Goal: Use online tool/utility: Utilize a website feature to perform a specific function

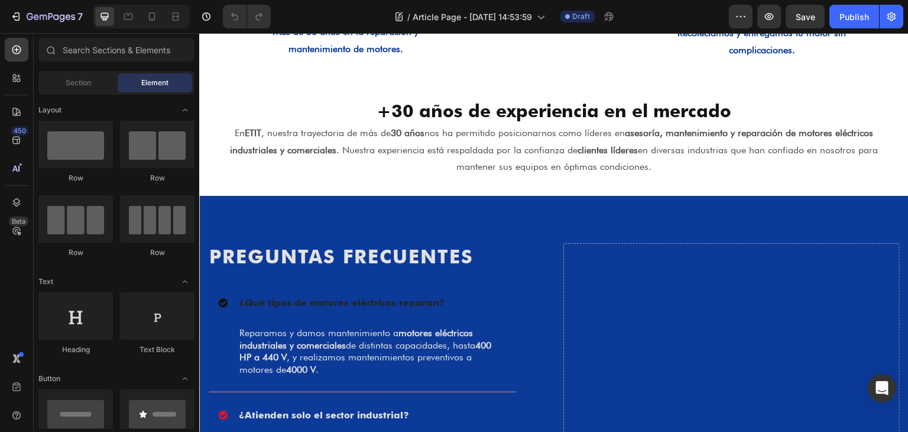
scroll to position [1222, 0]
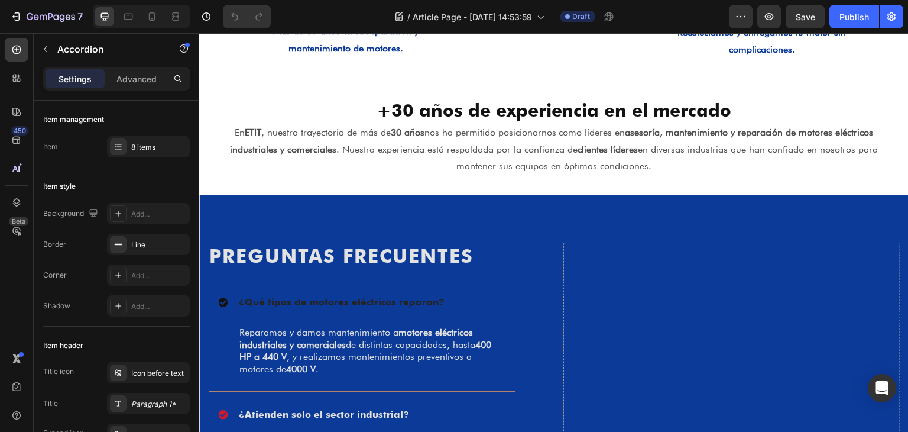
click at [466, 308] on div "¿Qué tipos de motores eléctricos reparan?" at bounding box center [352, 302] width 269 height 18
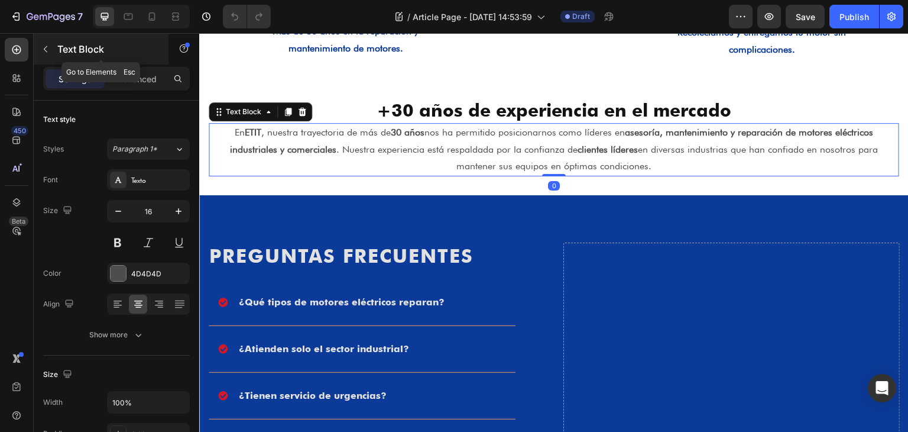
click at [44, 47] on icon "button" at bounding box center [45, 48] width 9 height 9
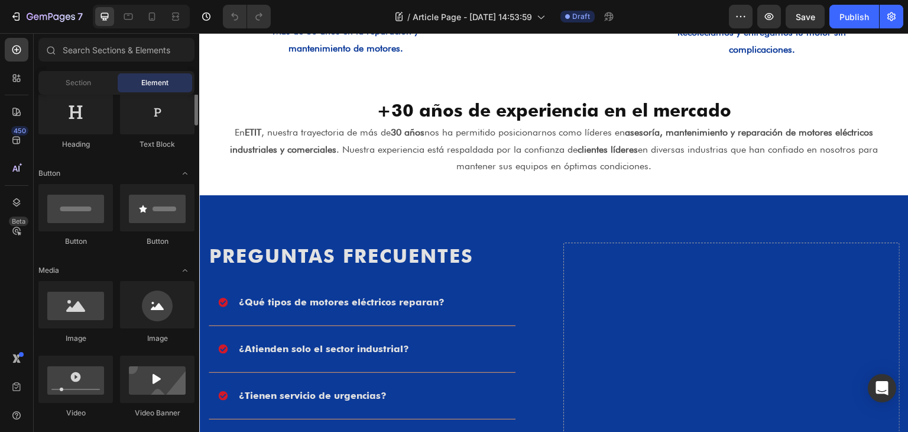
scroll to position [0, 0]
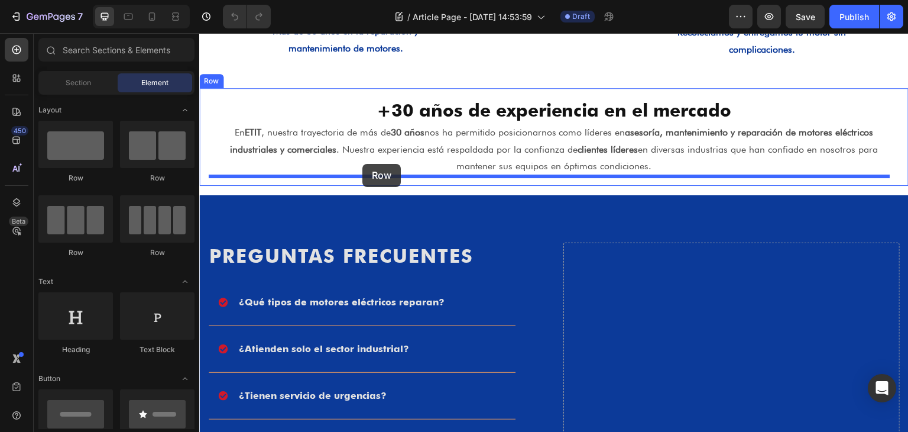
drag, startPoint x: 276, startPoint y: 195, endPoint x: 363, endPoint y: 164, distance: 91.7
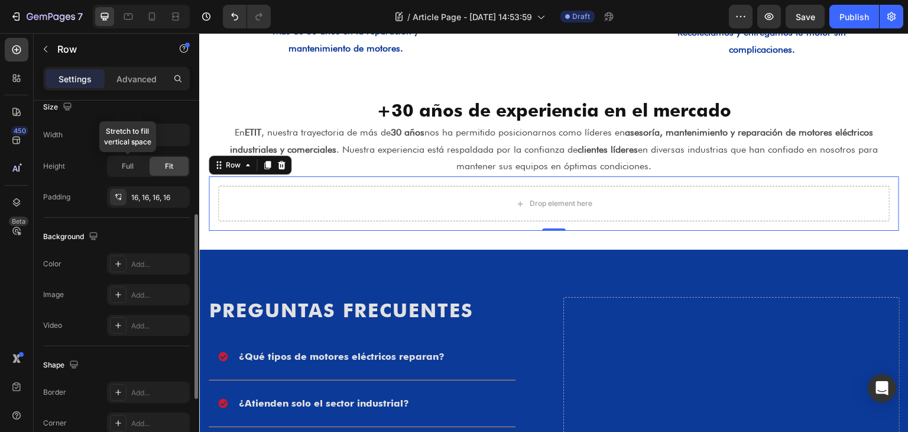
scroll to position [267, 0]
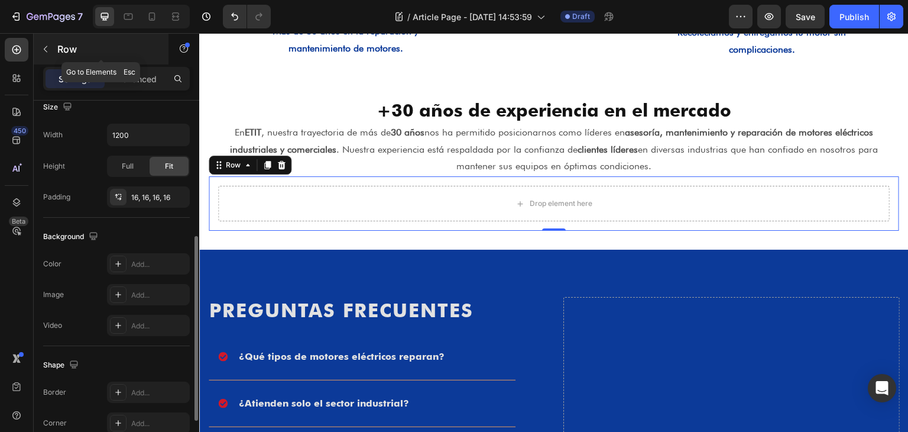
click at [40, 44] on button "button" at bounding box center [45, 49] width 19 height 19
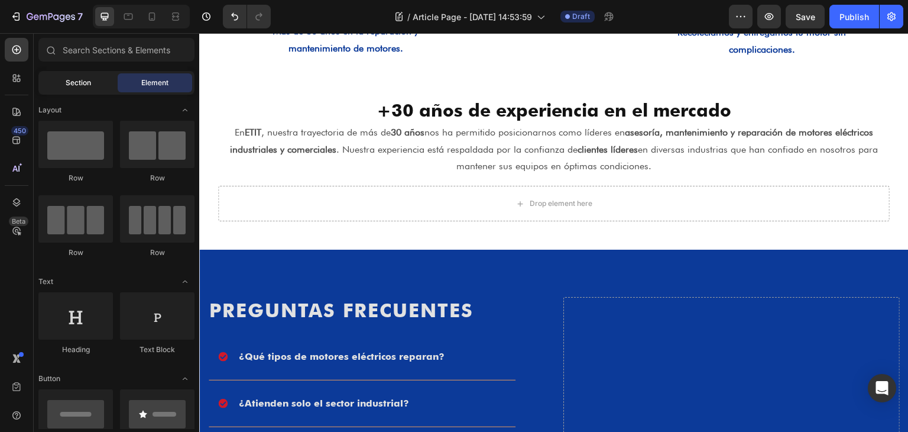
click at [57, 84] on div "Section" at bounding box center [78, 82] width 75 height 19
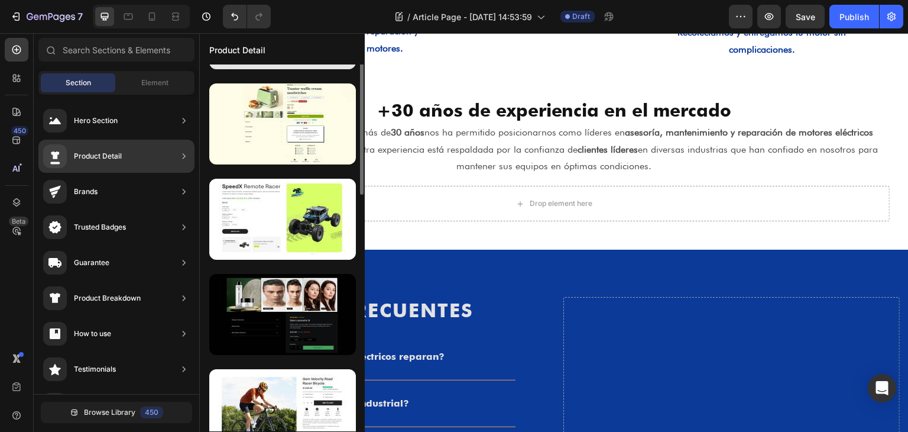
scroll to position [176, 0]
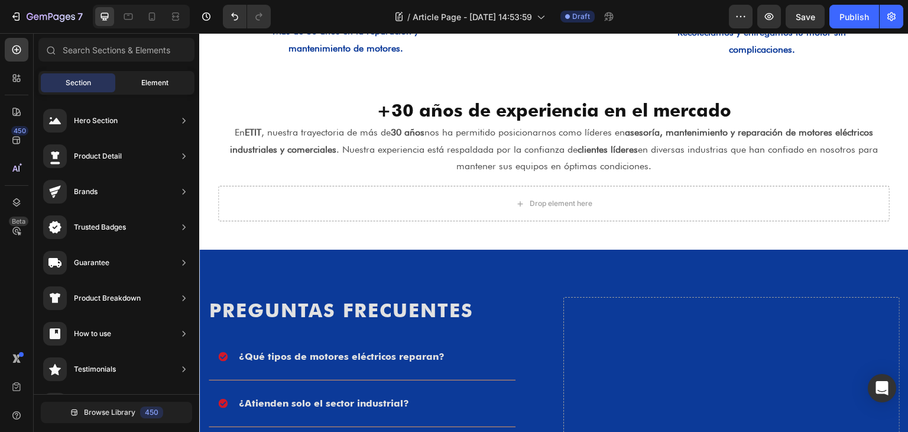
click at [156, 84] on span "Element" at bounding box center [154, 82] width 27 height 11
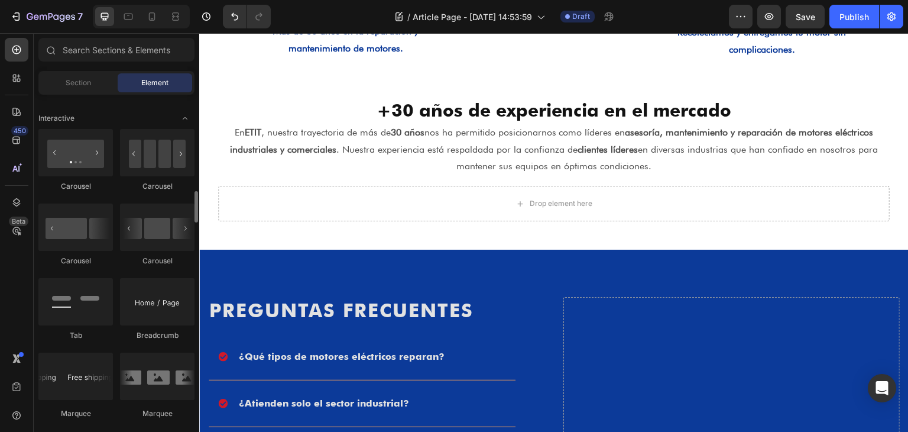
scroll to position [1178, 0]
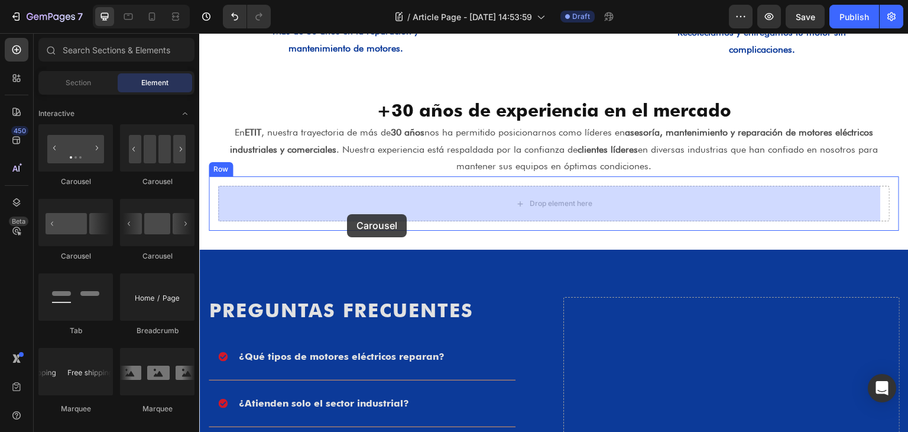
drag, startPoint x: 389, startPoint y: 258, endPoint x: 346, endPoint y: 213, distance: 61.9
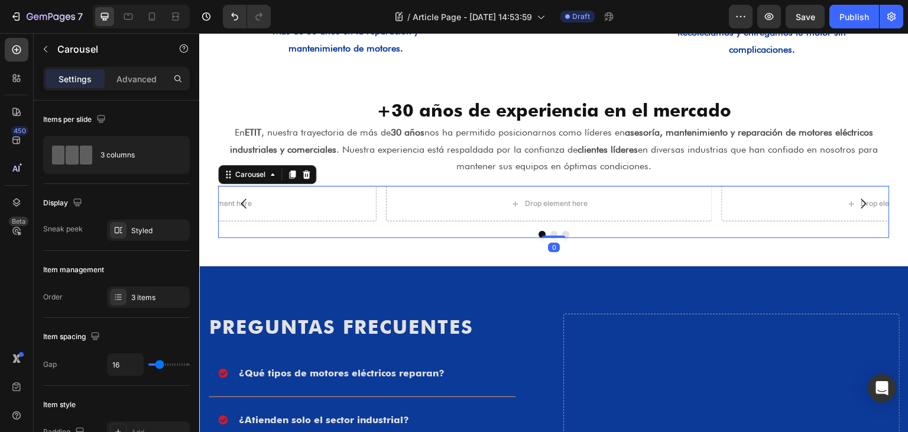
click at [241, 199] on icon "Carousel Back Arrow" at bounding box center [244, 203] width 14 height 14
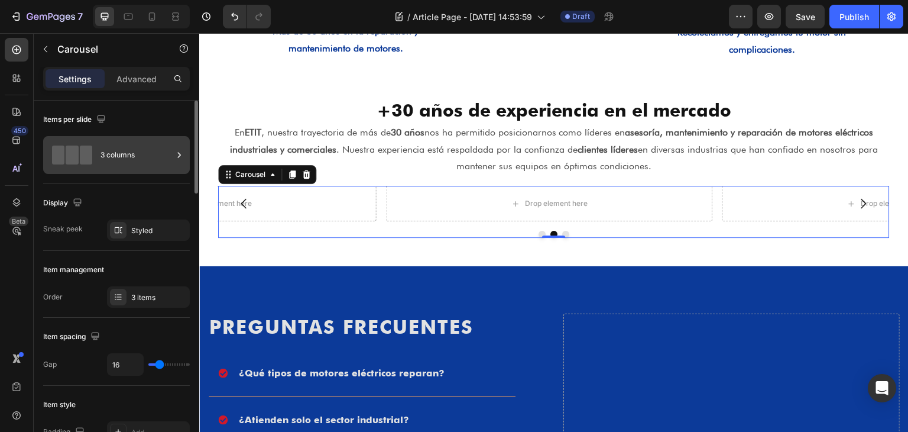
click at [131, 151] on div "3 columns" at bounding box center [137, 154] width 72 height 27
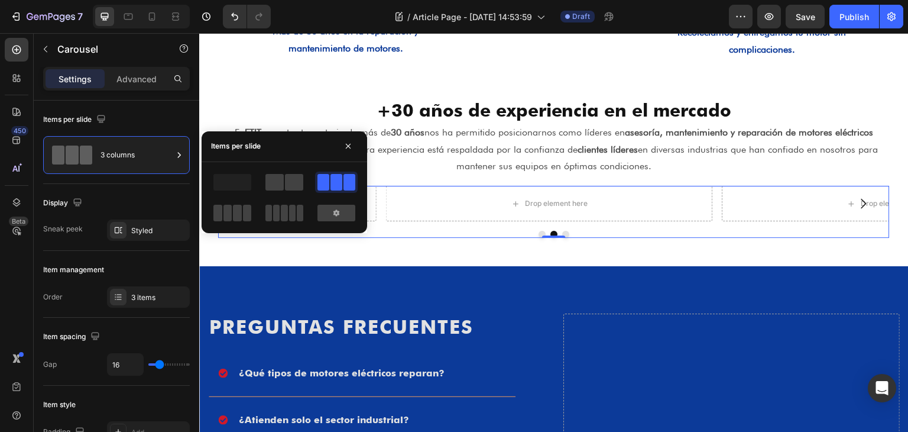
click at [360, 141] on div "Items per slide" at bounding box center [285, 146] width 166 height 31
click at [348, 147] on icon "button" at bounding box center [348, 146] width 5 height 5
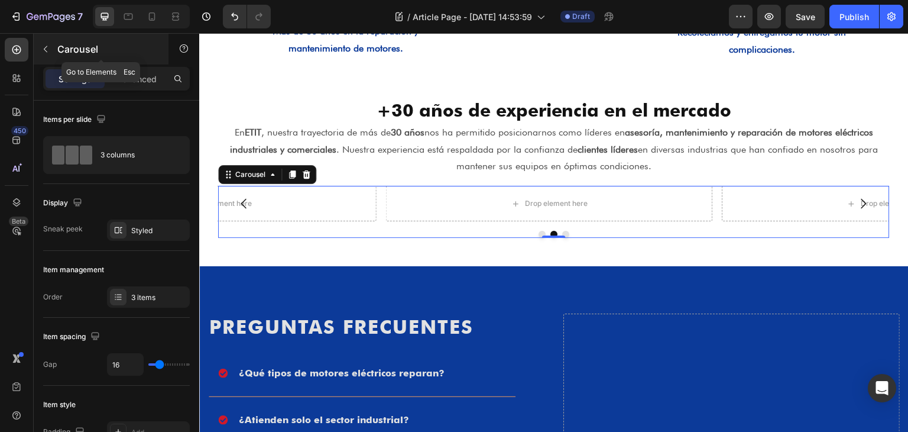
click at [50, 55] on button "button" at bounding box center [45, 49] width 19 height 19
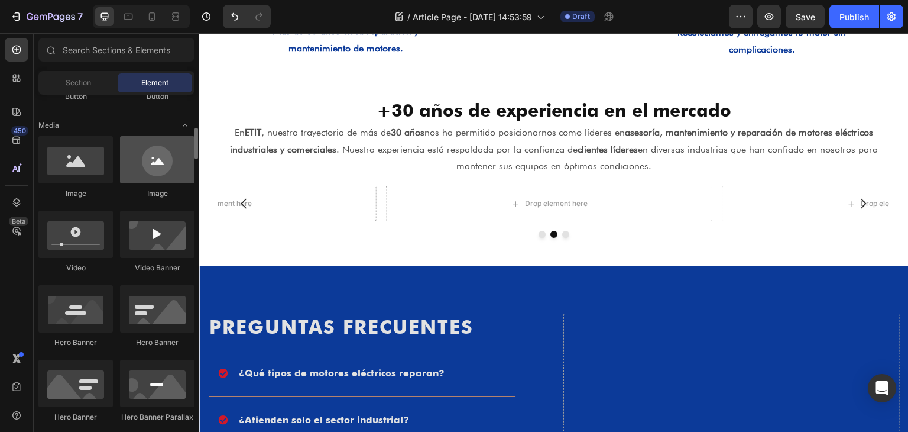
scroll to position [409, 0]
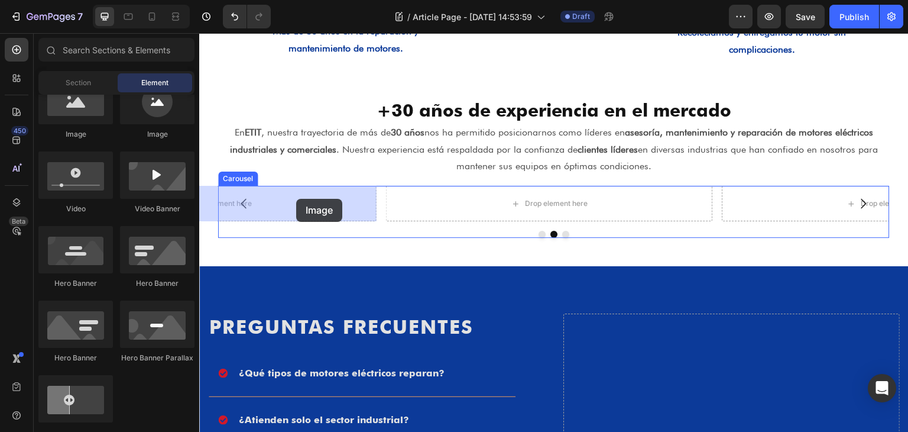
drag, startPoint x: 281, startPoint y: 153, endPoint x: 296, endPoint y: 199, distance: 47.9
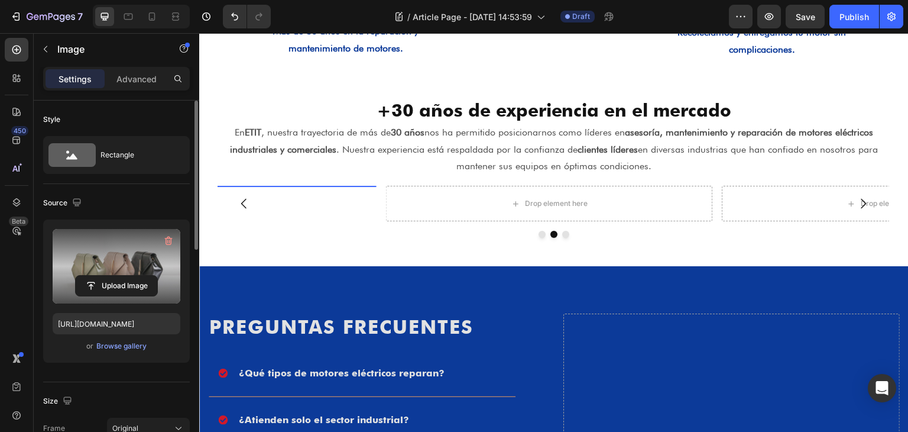
click at [130, 274] on label at bounding box center [117, 266] width 128 height 75
click at [130, 276] on input "file" at bounding box center [117, 286] width 82 height 20
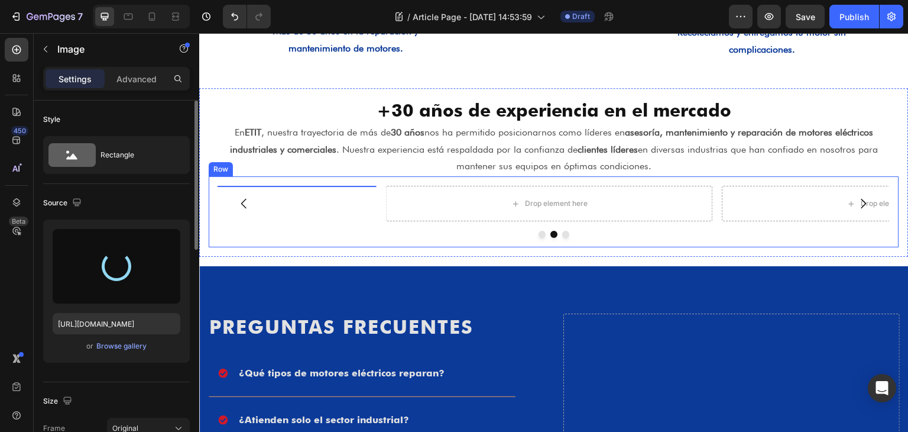
type input "[URL][DOMAIN_NAME]"
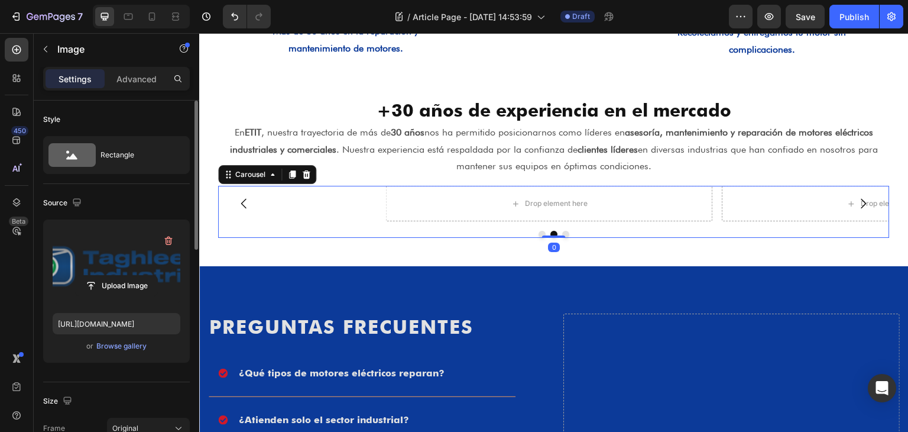
click at [238, 211] on icon "Carousel Back Arrow" at bounding box center [244, 203] width 14 height 14
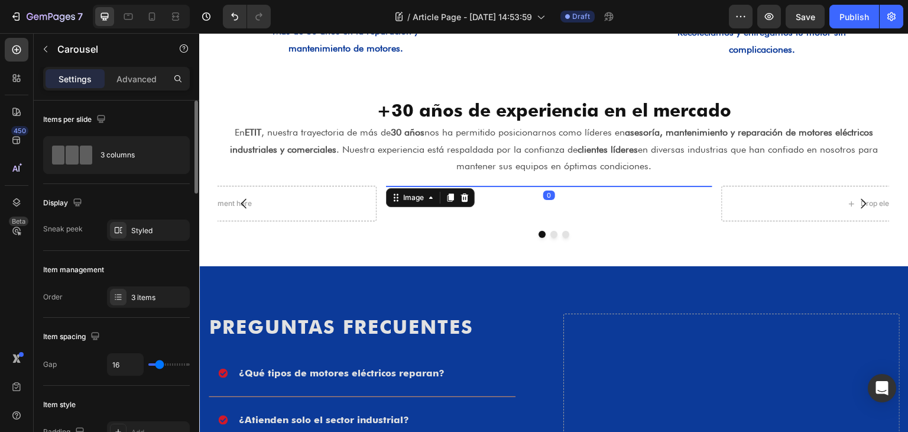
click at [541, 186] on img at bounding box center [549, 186] width 326 height 0
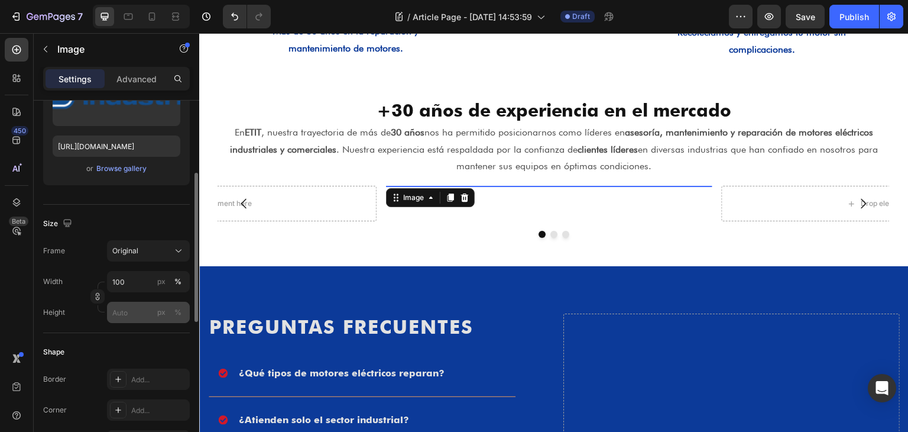
scroll to position [237, 0]
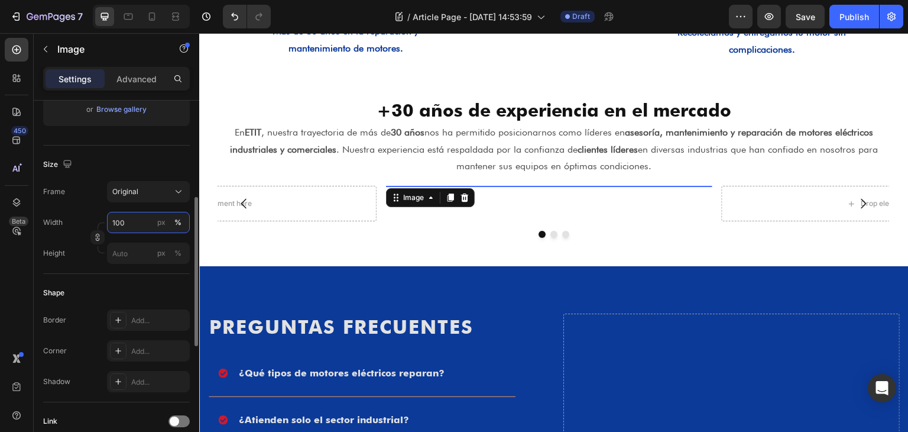
click at [136, 215] on input "100" at bounding box center [148, 222] width 83 height 21
click at [136, 215] on input "80" at bounding box center [148, 222] width 83 height 21
type input "50"
click at [569, 186] on img at bounding box center [549, 186] width 163 height 0
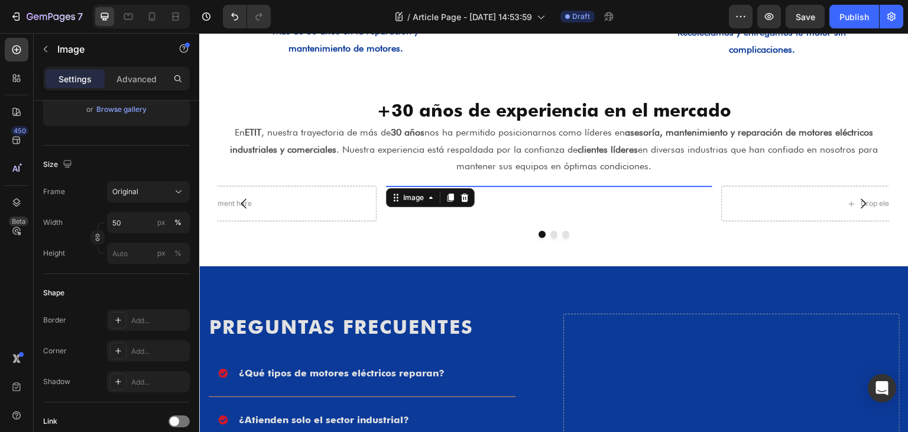
click at [550, 186] on img at bounding box center [549, 186] width 163 height 0
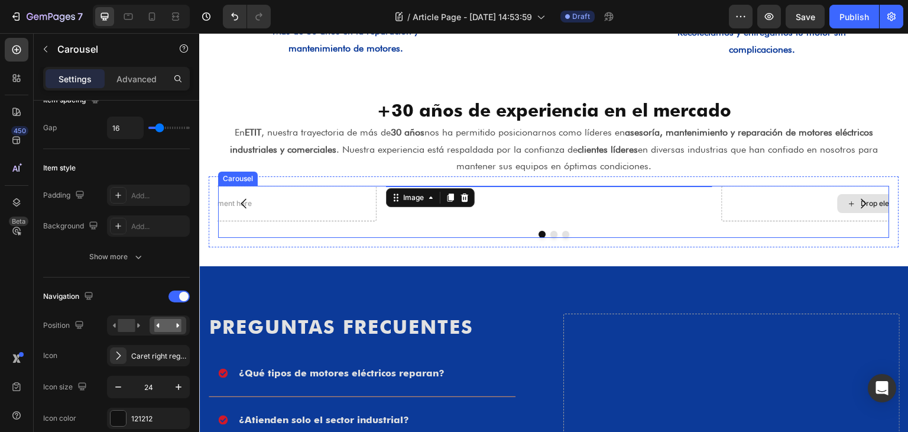
click at [745, 205] on div "Drop element here" at bounding box center [886, 203] width 326 height 35
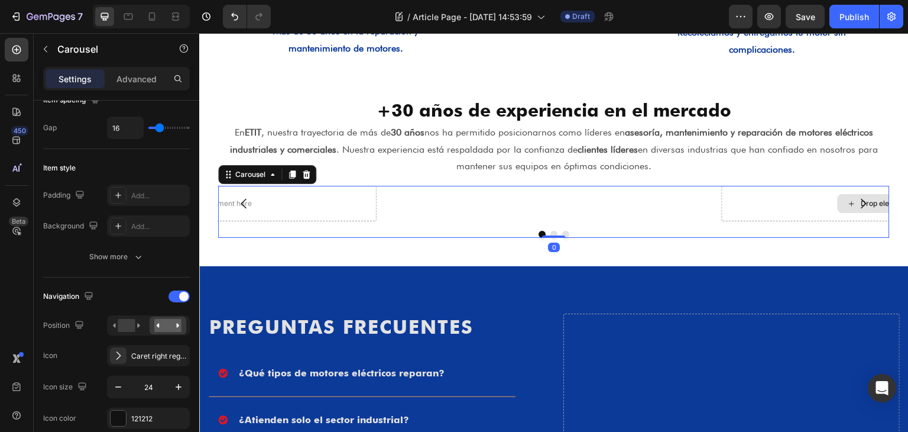
scroll to position [0, 0]
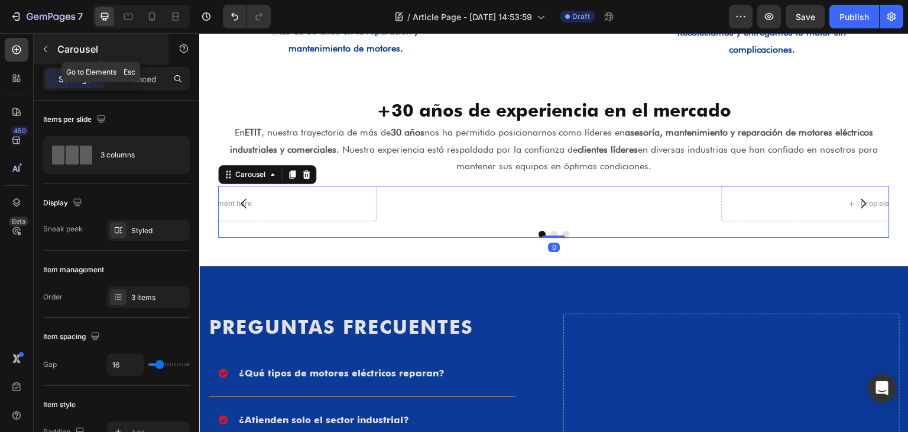
click at [51, 53] on button "button" at bounding box center [45, 49] width 19 height 19
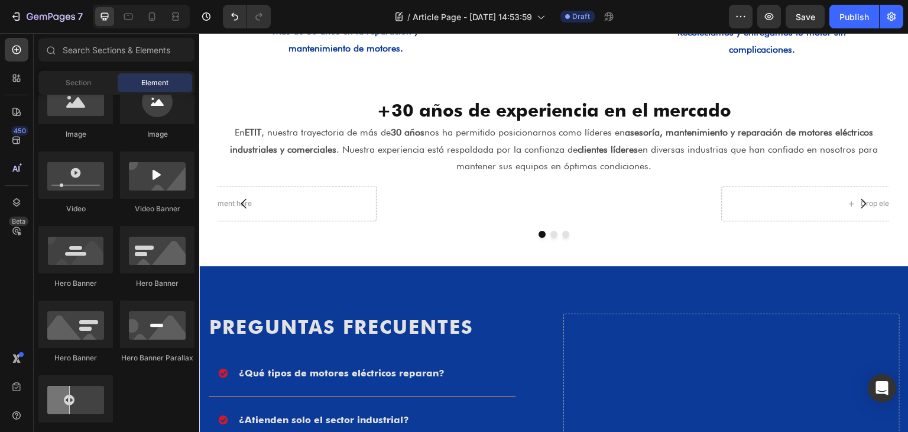
scroll to position [350, 0]
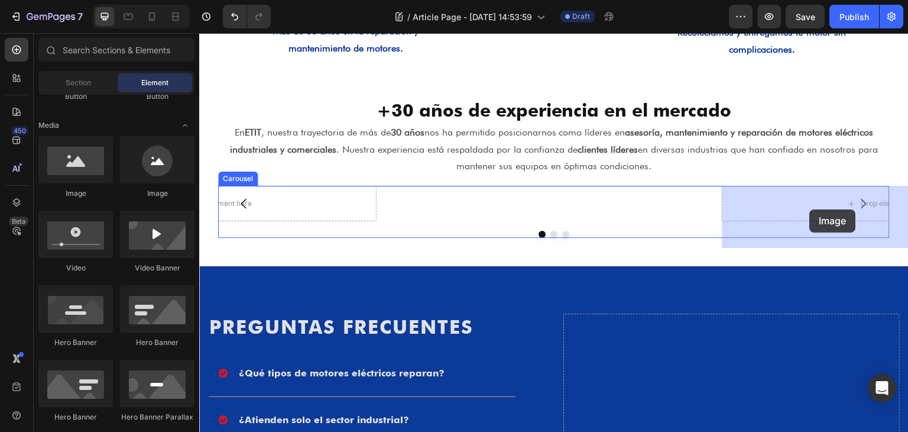
drag, startPoint x: 292, startPoint y: 204, endPoint x: 810, endPoint y: 209, distance: 518.7
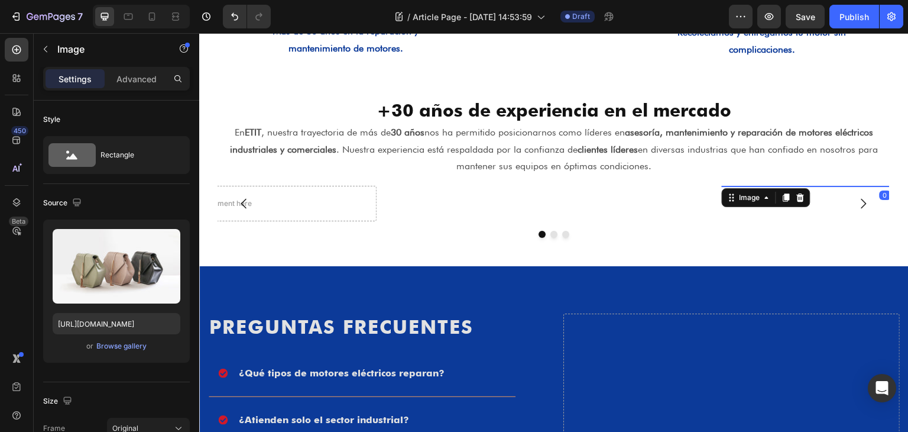
click at [790, 186] on img at bounding box center [886, 186] width 326 height 0
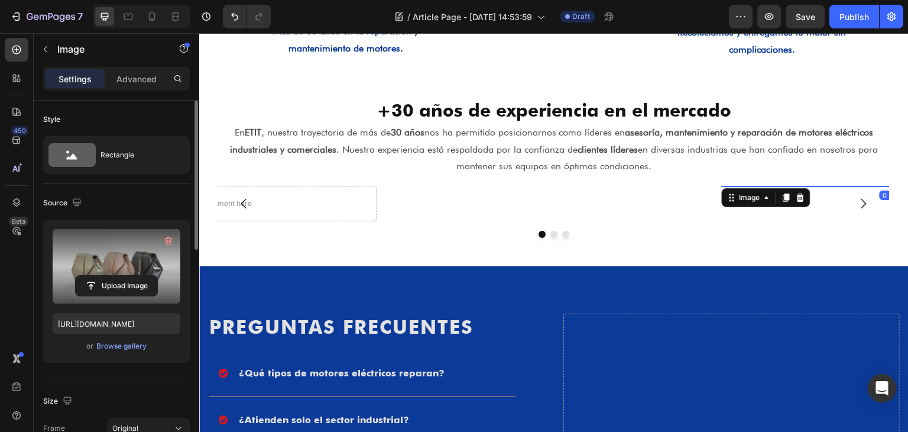
click at [102, 255] on label at bounding box center [117, 266] width 128 height 75
click at [102, 276] on input "file" at bounding box center [117, 286] width 82 height 20
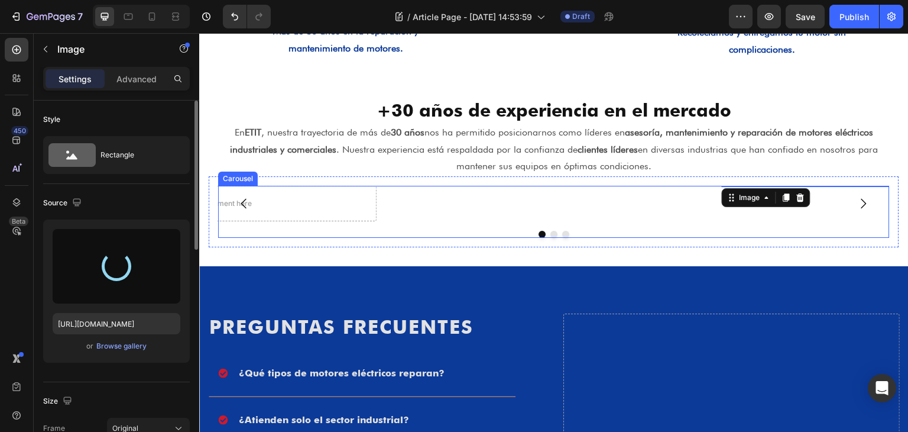
type input "[URL][DOMAIN_NAME]"
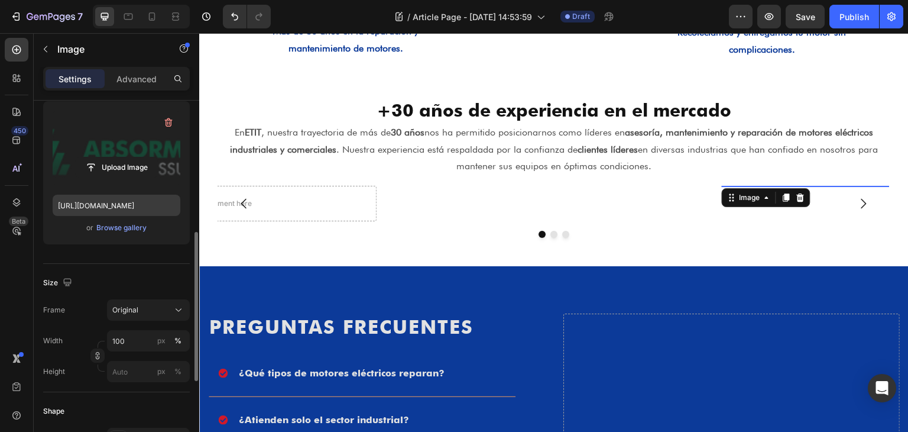
scroll to position [237, 0]
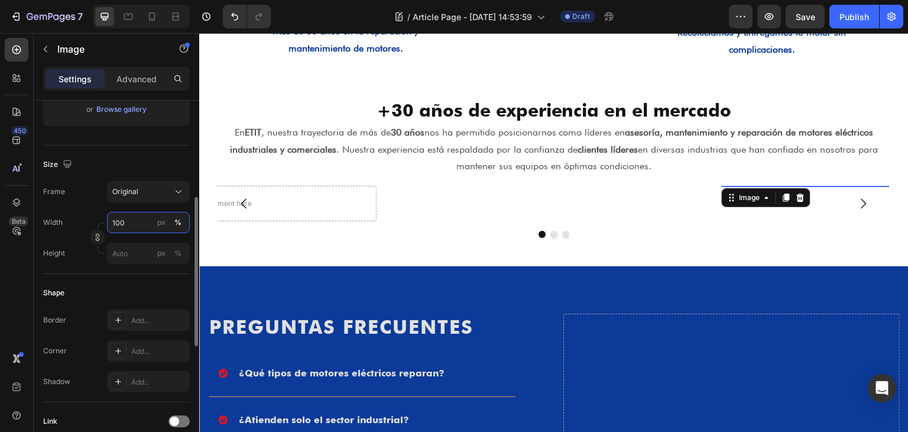
click at [140, 228] on input "100" at bounding box center [148, 222] width 83 height 21
type input "5"
type input "6"
click at [179, 223] on div "%" at bounding box center [177, 222] width 7 height 11
click at [149, 228] on input "6" at bounding box center [148, 222] width 83 height 21
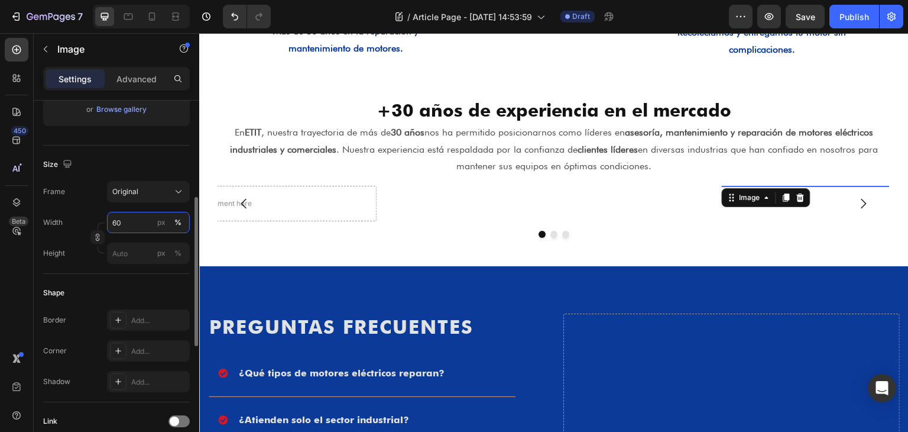
click at [131, 223] on input "60" at bounding box center [148, 222] width 83 height 21
type input "57"
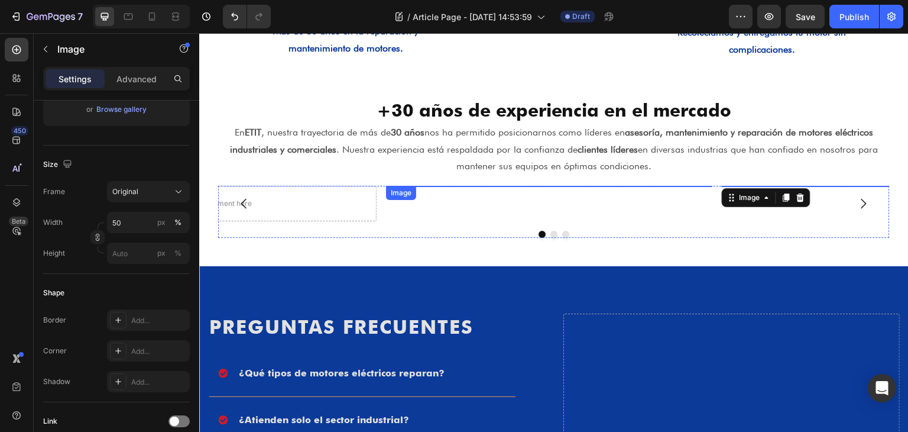
click at [693, 186] on div at bounding box center [549, 186] width 326 height 0
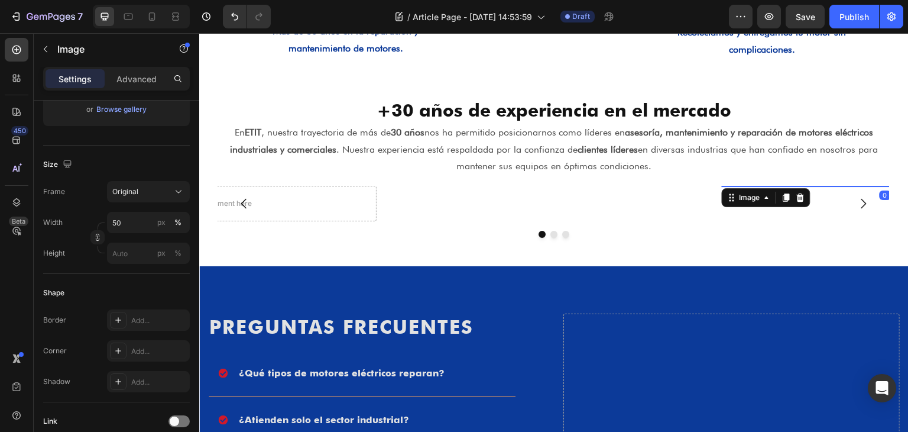
click at [767, 186] on div at bounding box center [886, 186] width 326 height 0
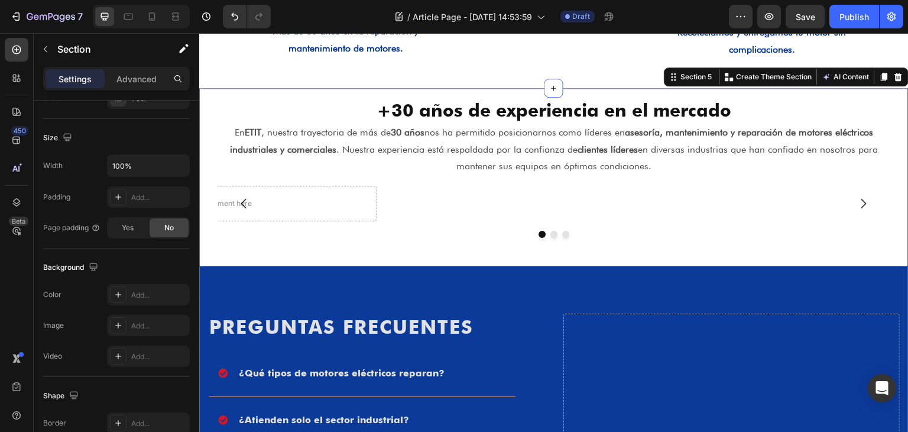
click at [641, 289] on div "+30 años de experiencia en el mercado Heading En ETIT , nuestra trayectoria de …" at bounding box center [554, 422] width 710 height 668
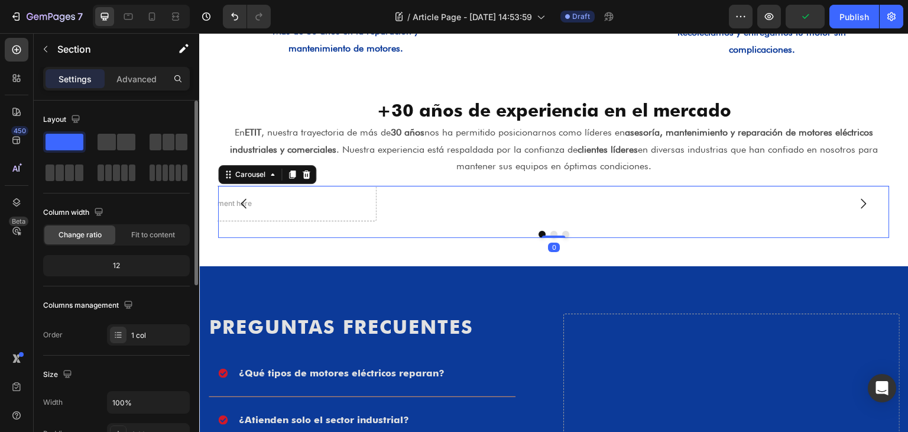
click at [639, 238] on div at bounding box center [554, 234] width 672 height 7
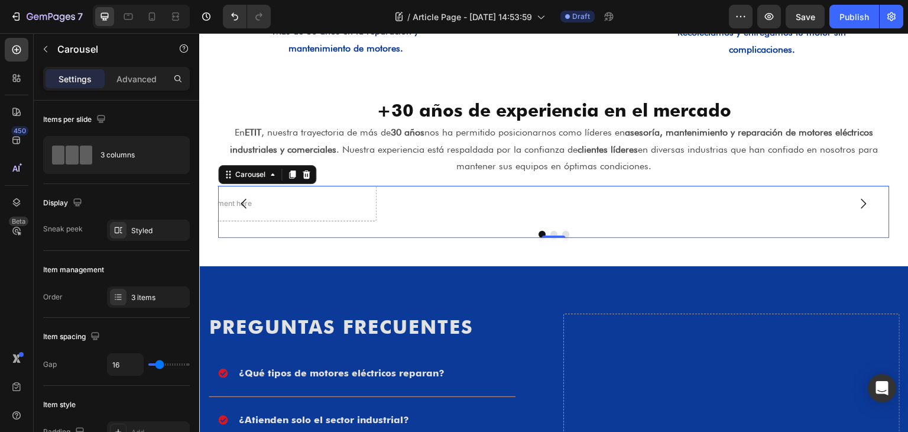
click at [551, 238] on button "Dot" at bounding box center [554, 234] width 7 height 7
click at [562, 238] on button "Dot" at bounding box center [565, 234] width 7 height 7
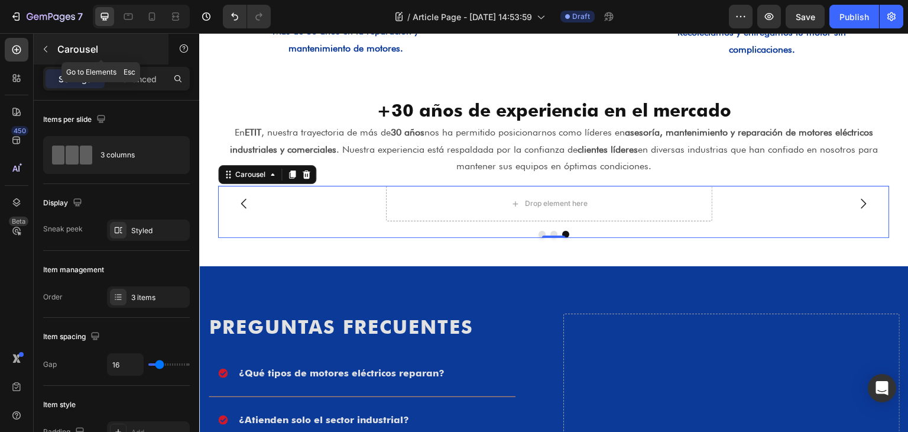
click at [47, 51] on icon "button" at bounding box center [45, 48] width 9 height 9
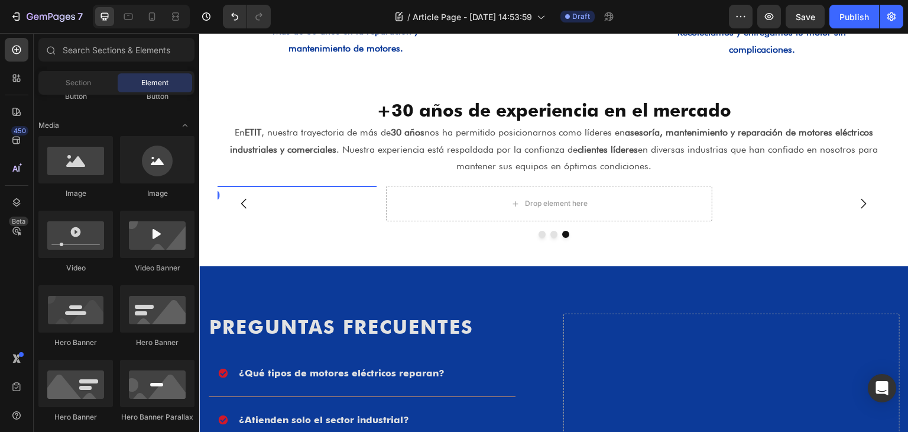
click at [339, 186] on div at bounding box center [213, 186] width 326 height 0
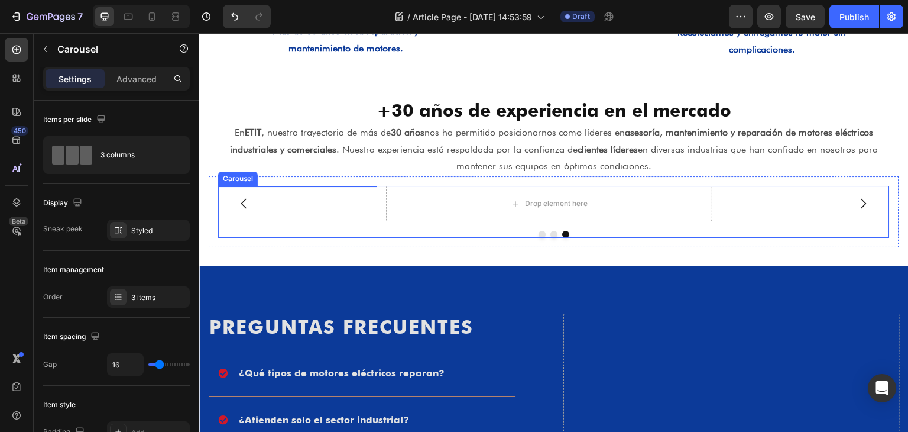
click at [857, 211] on icon "Carousel Next Arrow" at bounding box center [864, 203] width 14 height 14
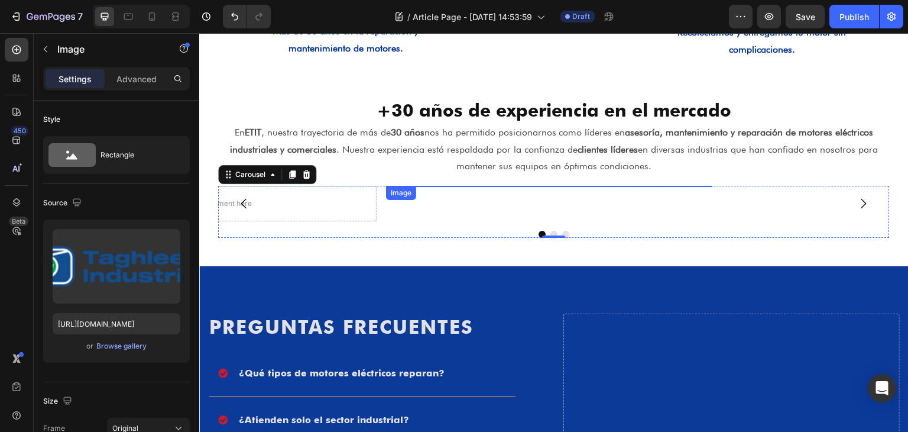
click at [574, 186] on img at bounding box center [549, 186] width 163 height 0
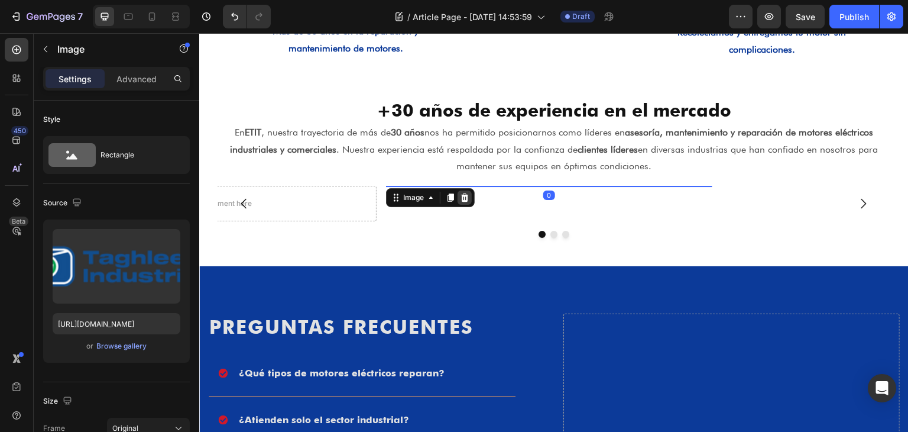
click at [463, 200] on icon at bounding box center [465, 197] width 8 height 8
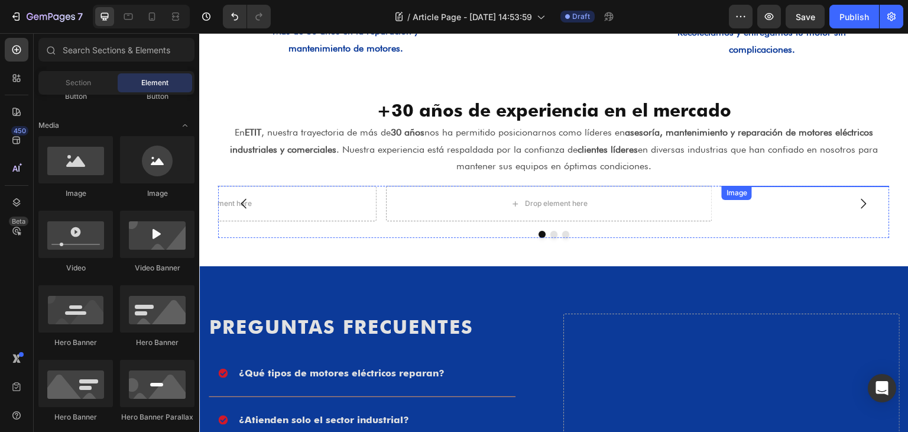
click at [794, 186] on img at bounding box center [885, 186] width 186 height 0
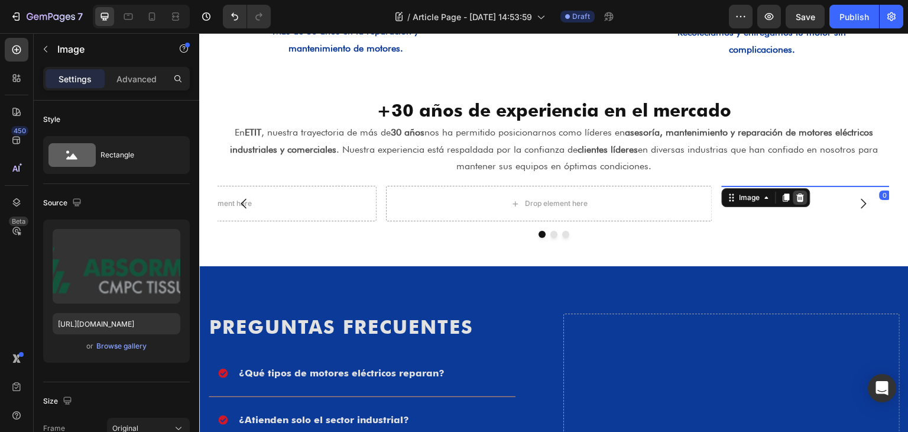
click at [800, 200] on icon at bounding box center [801, 197] width 8 height 8
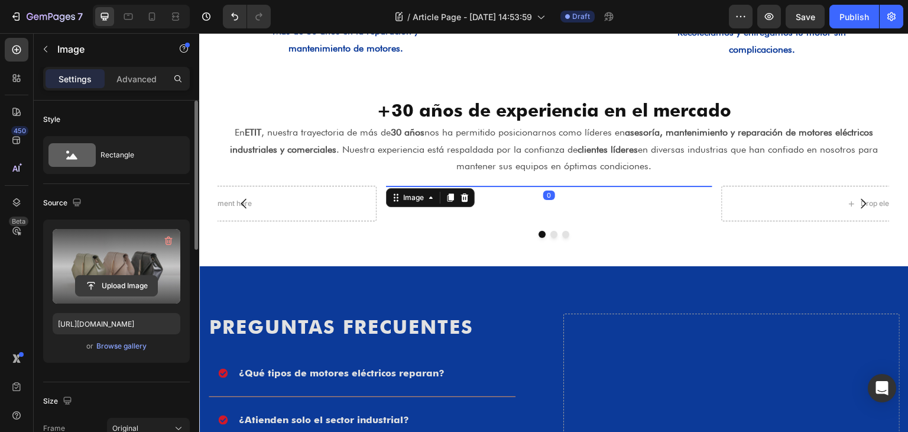
click at [137, 281] on input "file" at bounding box center [117, 286] width 82 height 20
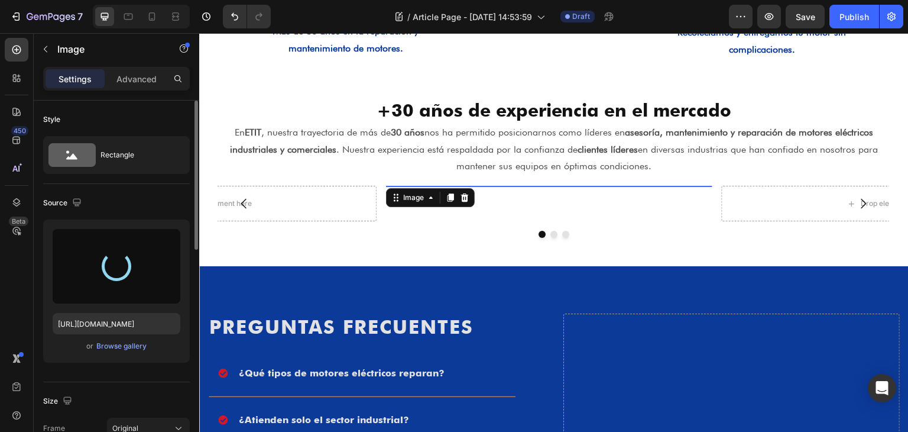
type input "[URL][DOMAIN_NAME]"
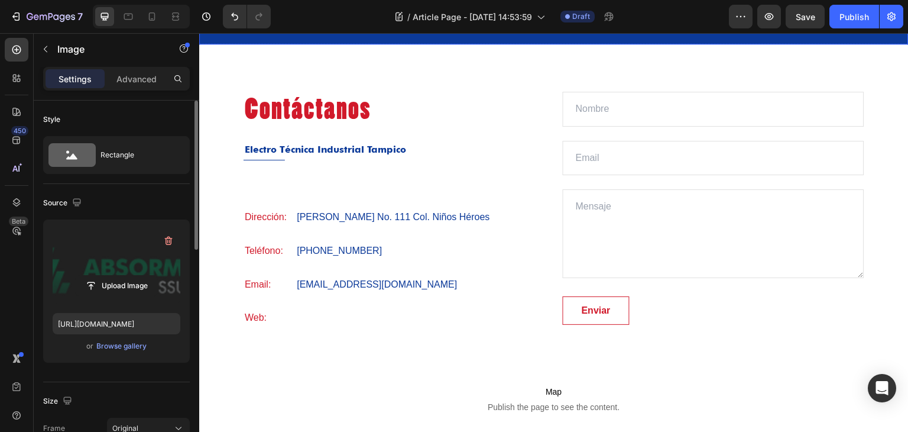
scroll to position [1991, 0]
